Goal: Task Accomplishment & Management: Manage account settings

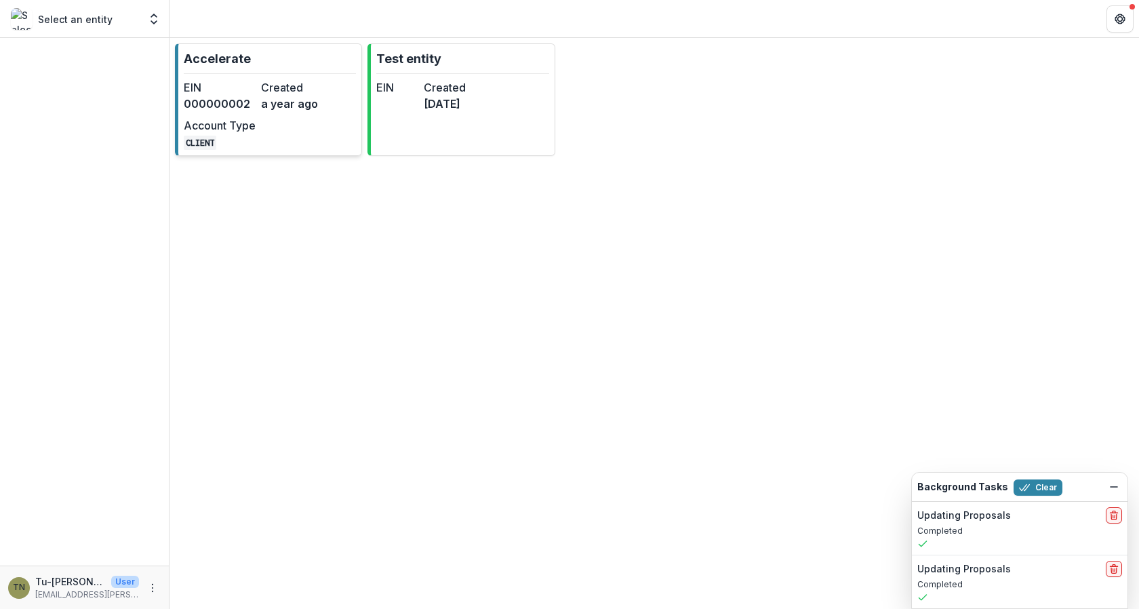
click at [279, 140] on div "EIN 000000002 Created a year ago Account Type CLIENT" at bounding box center [258, 114] width 149 height 71
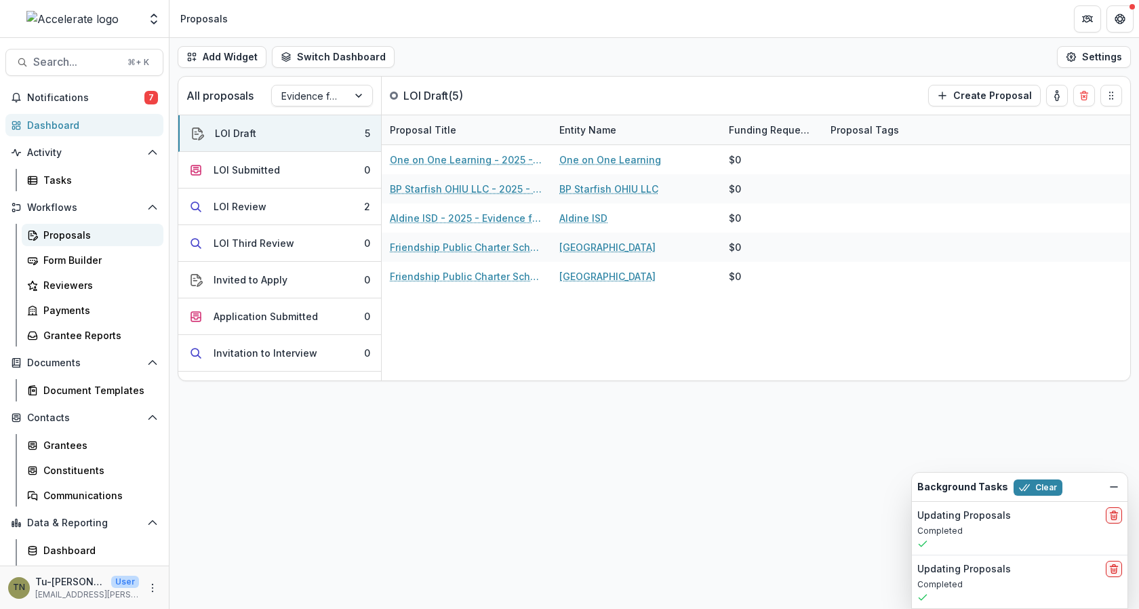
click at [120, 234] on div "Proposals" at bounding box center [97, 235] width 109 height 14
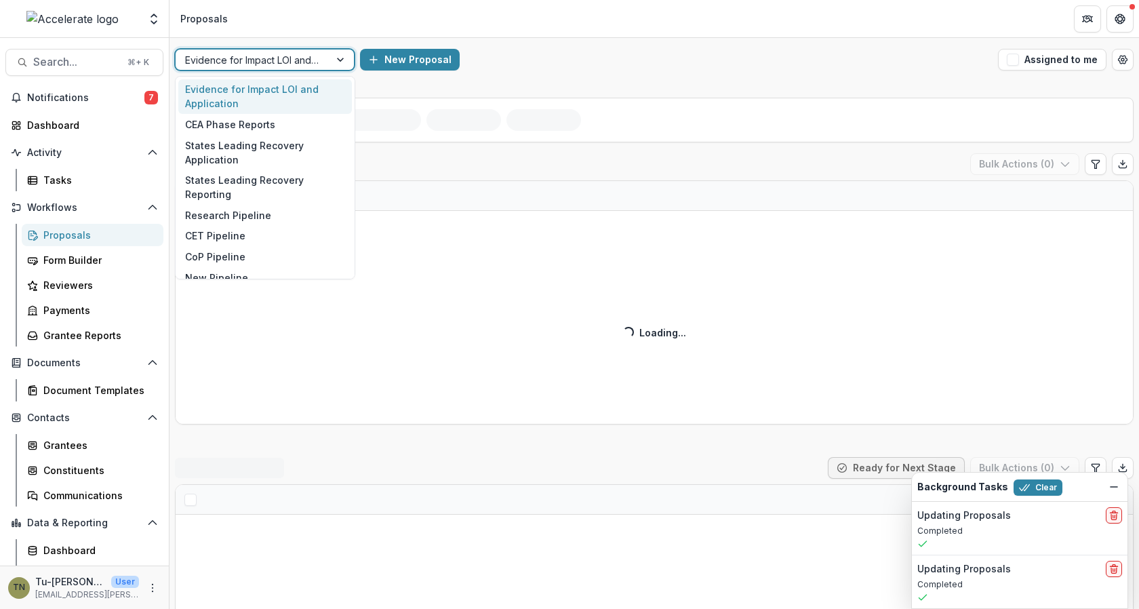
click at [294, 61] on div at bounding box center [252, 60] width 135 height 17
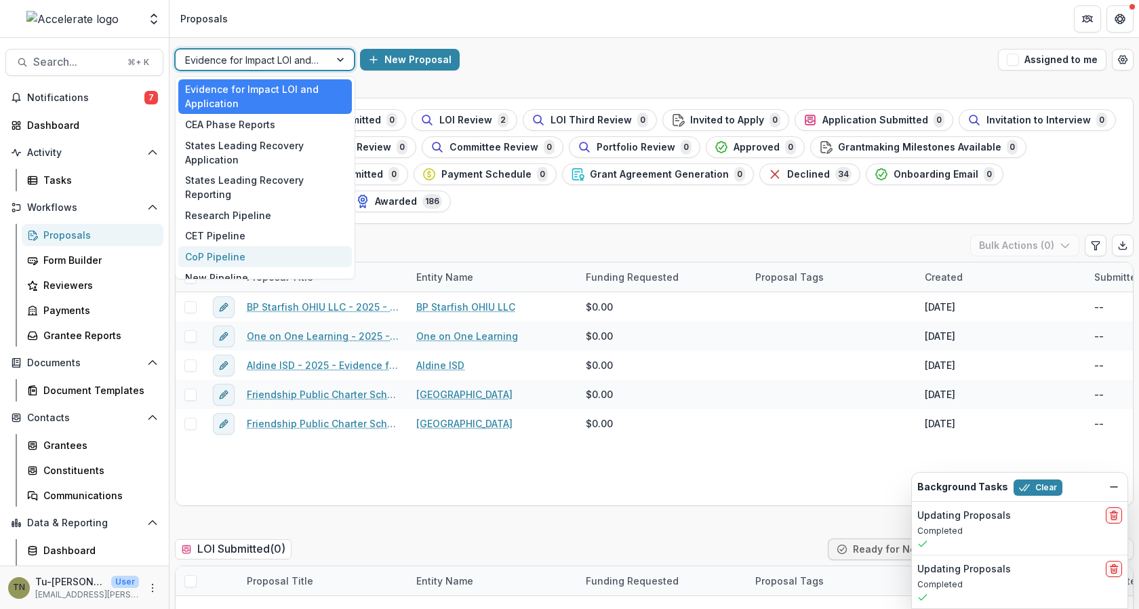
click at [227, 254] on div "CoP Pipeline" at bounding box center [265, 256] width 174 height 21
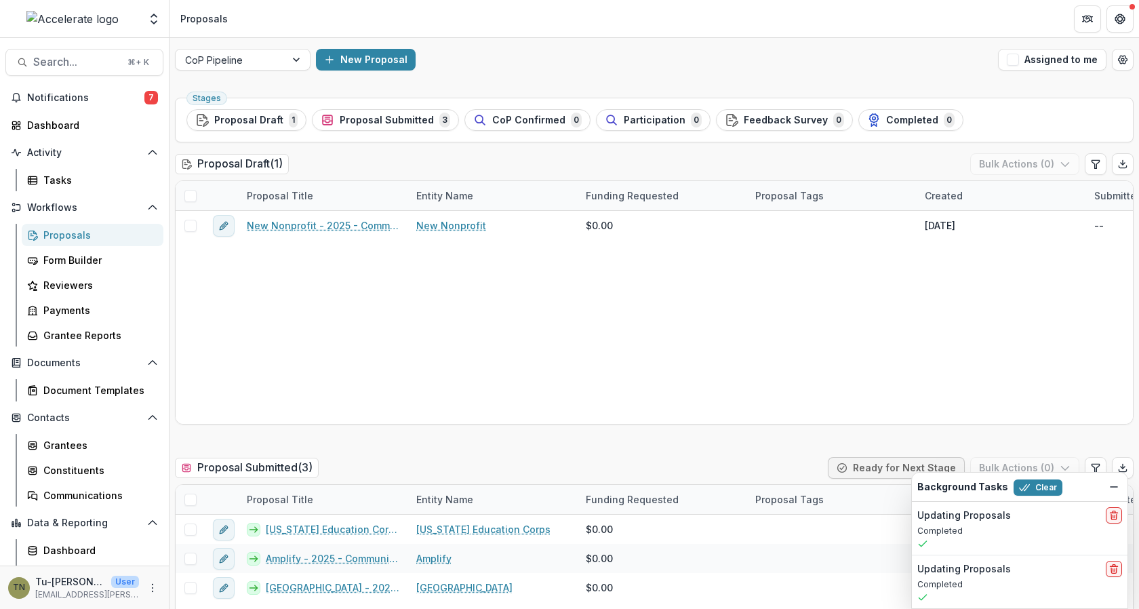
click at [543, 43] on div "CoP Pipeline New Proposal Assigned to me" at bounding box center [655, 59] width 970 height 43
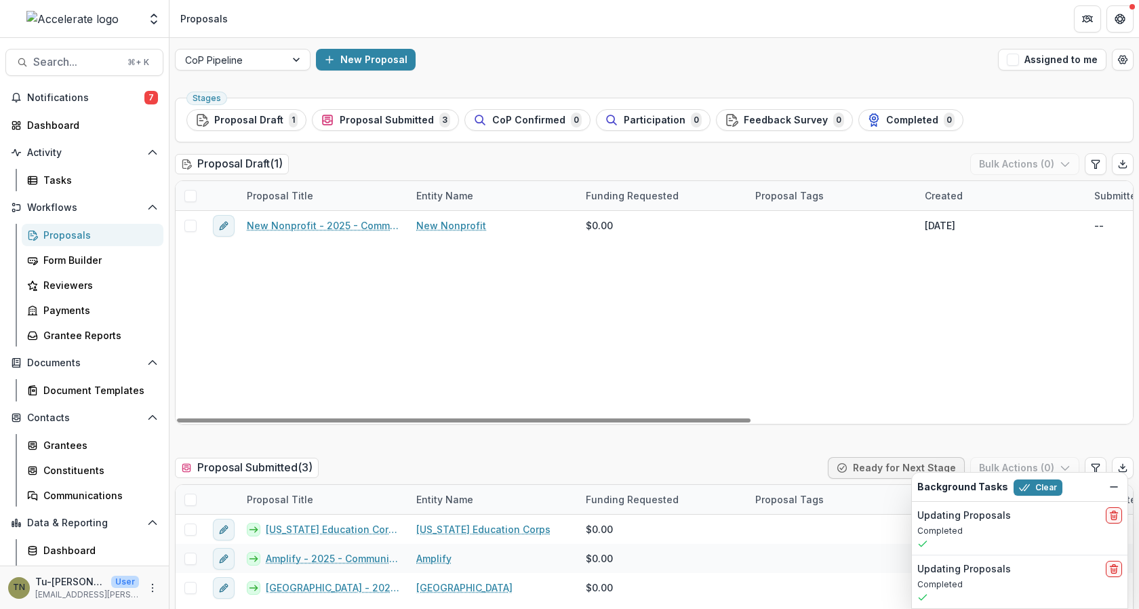
click at [658, 300] on div "New Nonprofit - 2025 - Community of Practice form New Nonprofit $0.00 Aug 25, 2…" at bounding box center [970, 317] width 1589 height 213
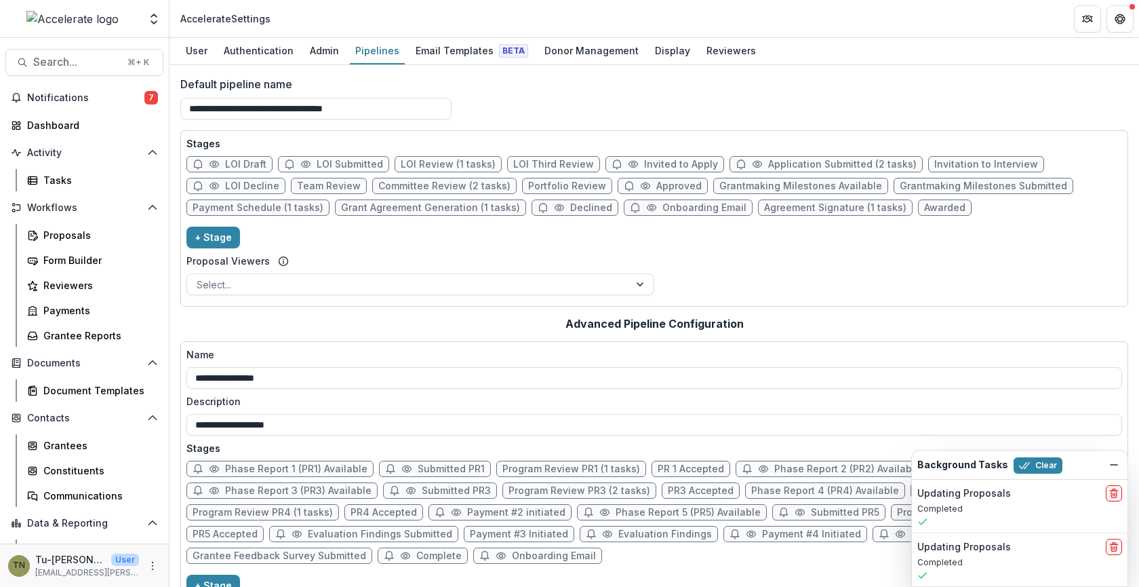
scroll to position [192, 0]
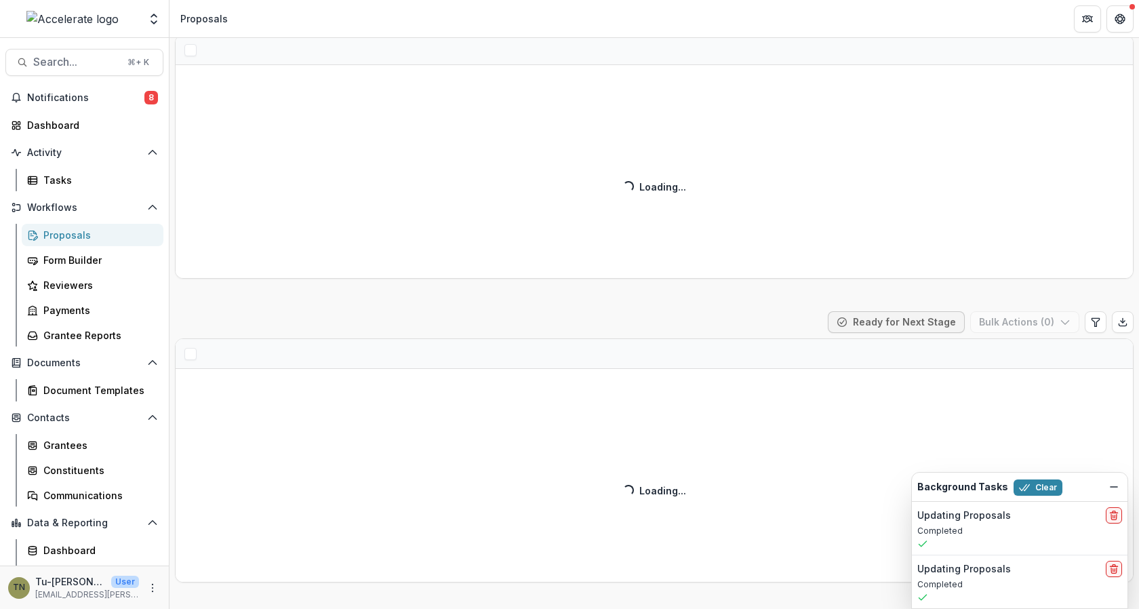
scroll to position [155, 0]
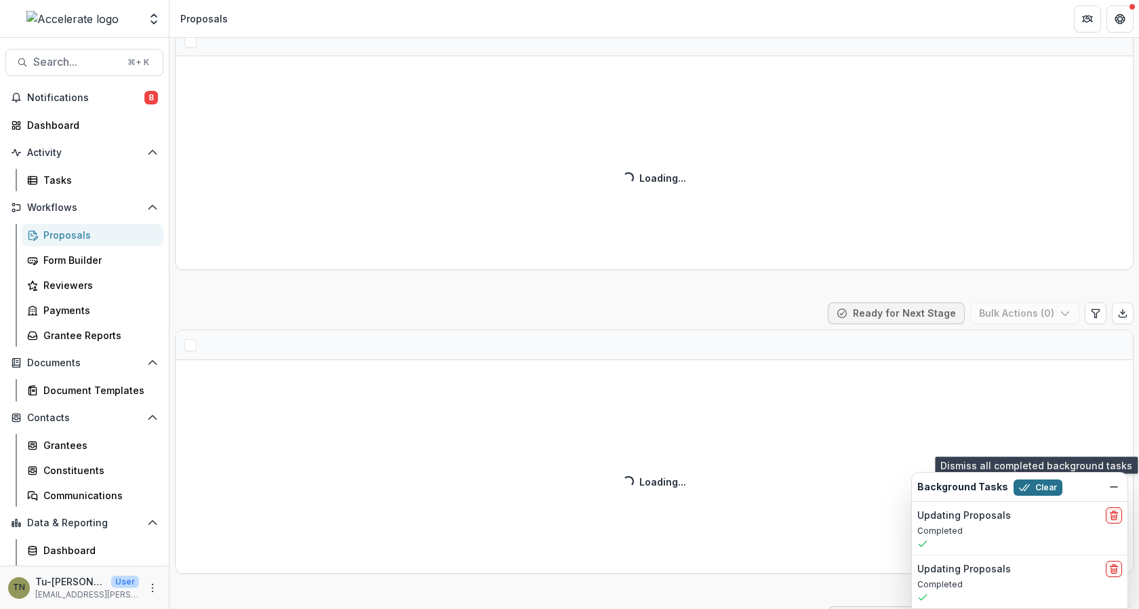
click at [1033, 489] on button "Clear" at bounding box center [1038, 487] width 49 height 16
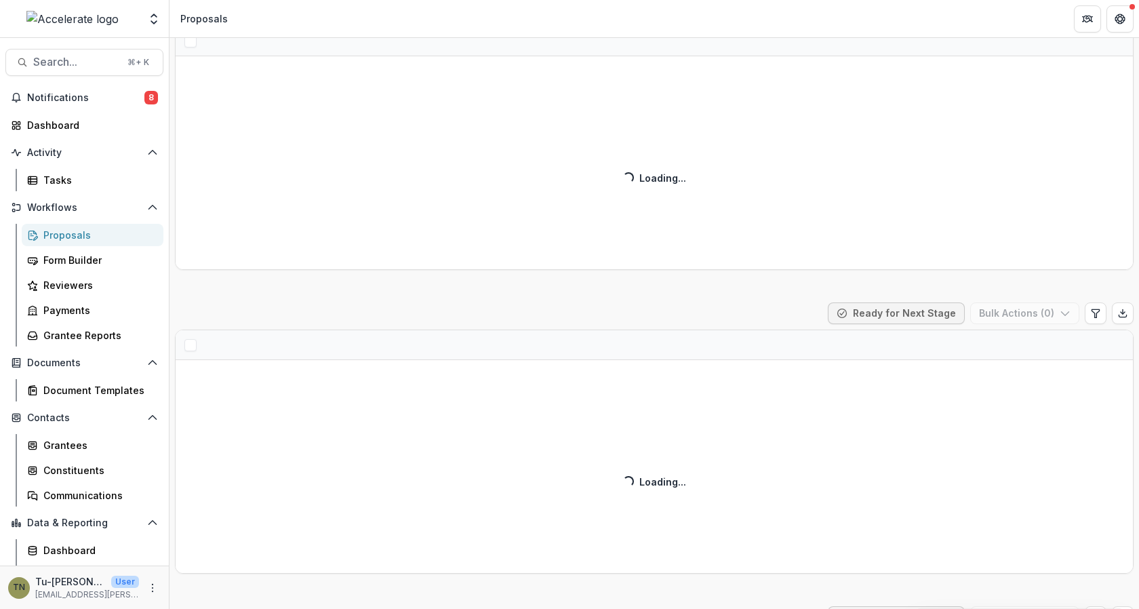
scroll to position [0, 0]
